Goal: Transaction & Acquisition: Purchase product/service

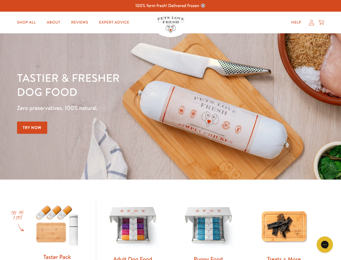
click at [171, 130] on div "Tastier & fresher dog food Zero preservatives. 100% natural. Try Now" at bounding box center [119, 106] width 205 height 71
click at [325, 244] on icon "Gorgias live chat" at bounding box center [325, 243] width 5 height 5
